Goal: Task Accomplishment & Management: Manage account settings

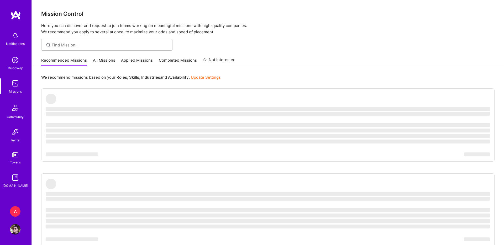
click at [17, 232] on img at bounding box center [15, 229] width 11 height 11
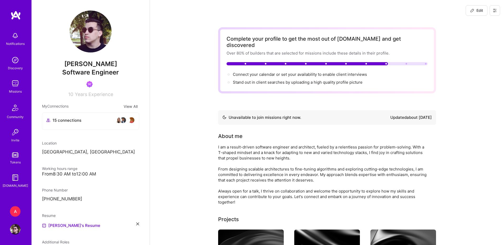
click at [498, 9] on button at bounding box center [495, 10] width 11 height 11
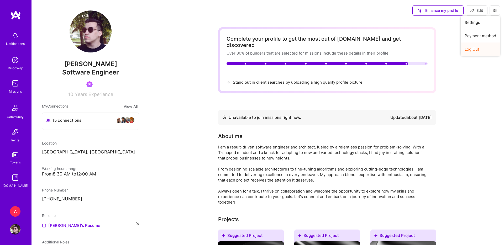
click at [463, 49] on button "Log Out" at bounding box center [480, 49] width 39 height 13
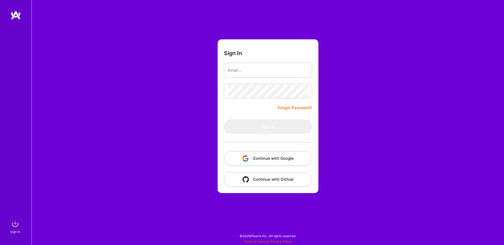
click at [251, 161] on button "Continue with Google" at bounding box center [268, 158] width 88 height 15
